Goal: Information Seeking & Learning: Learn about a topic

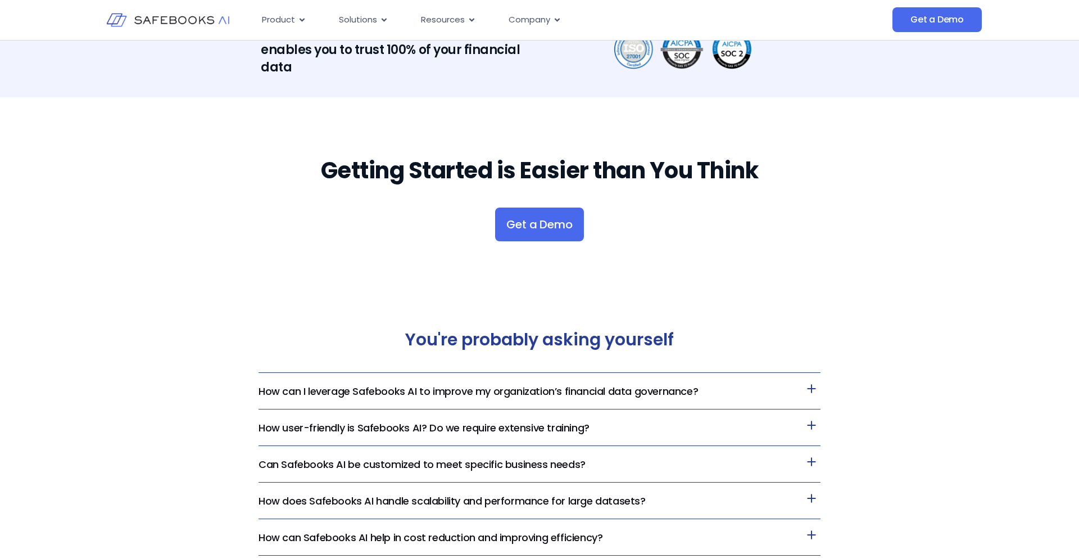
scroll to position [1959, 0]
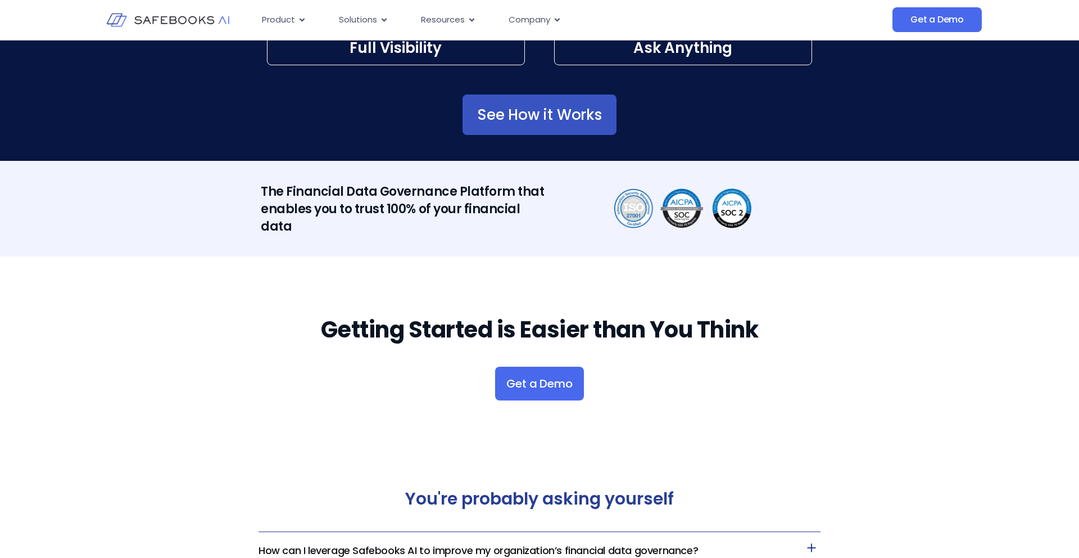
click at [504, 118] on span "See How it Works" at bounding box center [539, 114] width 125 height 11
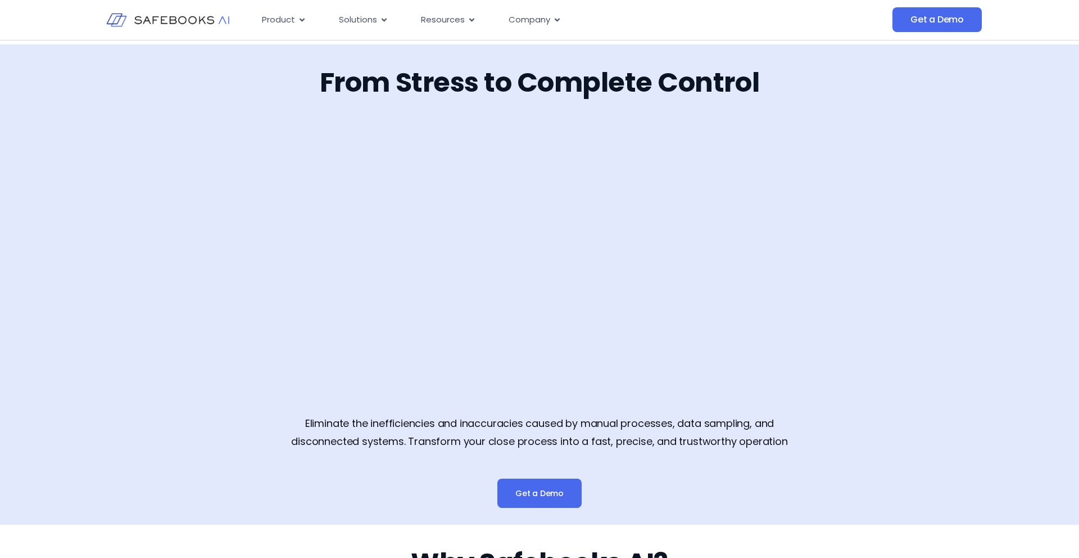
scroll to position [1854, 0]
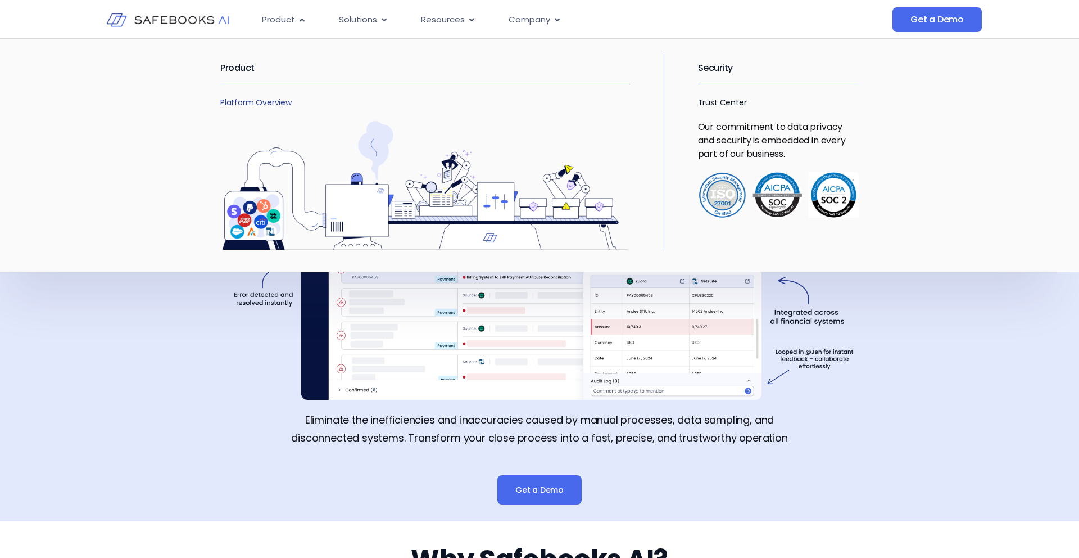
click at [266, 99] on link "Platform Overview" at bounding box center [255, 102] width 71 height 11
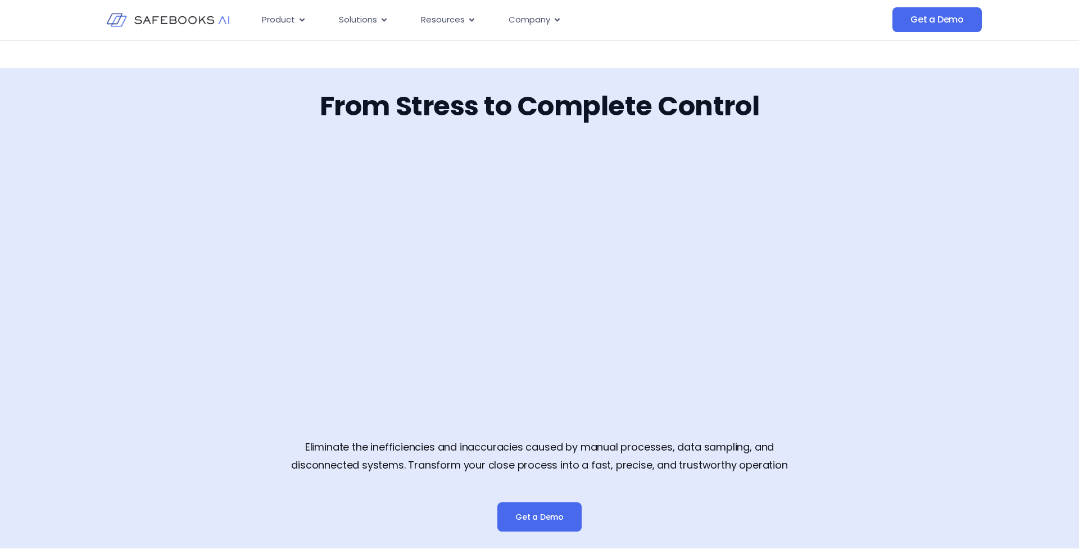
scroll to position [1819, 0]
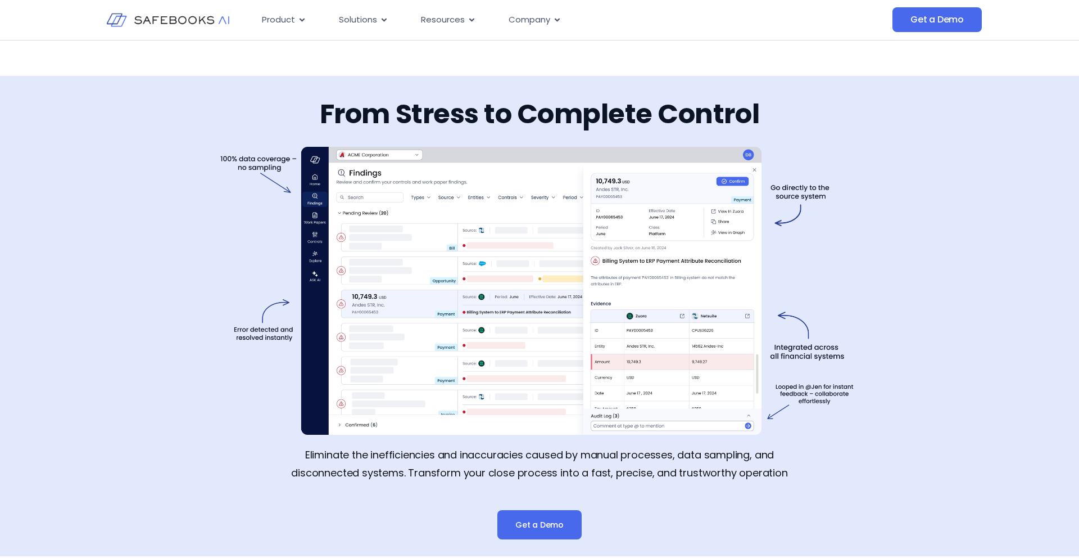
click at [381, 185] on img at bounding box center [539, 291] width 639 height 288
